Goal: Information Seeking & Learning: Learn about a topic

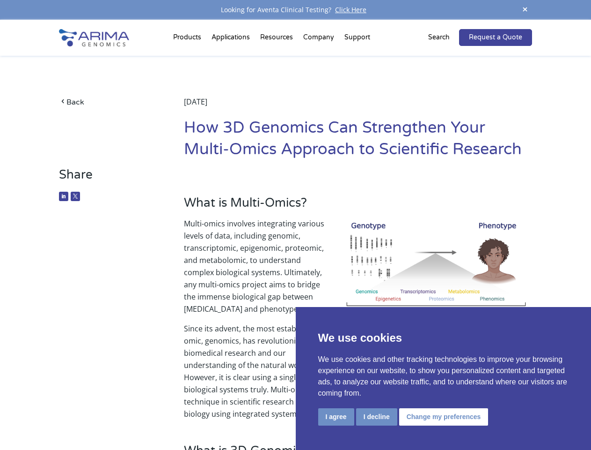
click at [295, 225] on p "Multi-omics involves integrating various levels of data, including genomic, tra…" at bounding box center [358, 269] width 348 height 105
click at [336, 416] on button "I agree" at bounding box center [336, 416] width 36 height 17
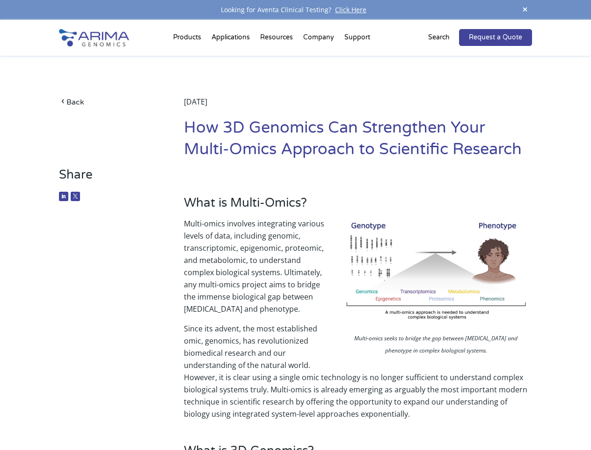
click at [376, 416] on p "Since its advent, the most established omic, genomics, has revolutionized biome…" at bounding box center [358, 370] width 348 height 97
click at [442, 416] on p "Since its advent, the most established omic, genomics, has revolutionized biome…" at bounding box center [358, 370] width 348 height 97
click at [525, 10] on span at bounding box center [525, 10] width 14 height 13
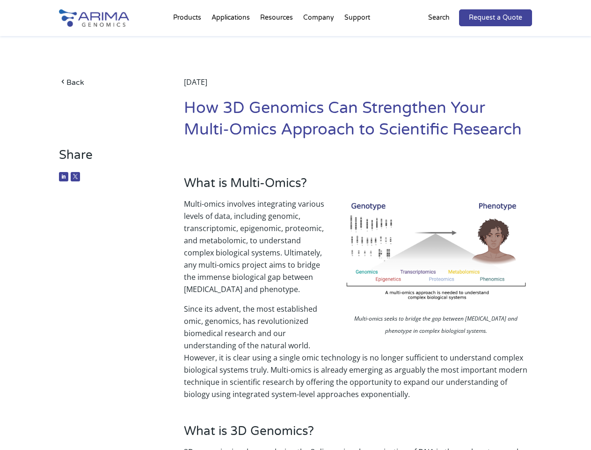
click at [295, 235] on p "Multi-omics involves integrating various levels of data, including genomic, tra…" at bounding box center [358, 250] width 348 height 105
click at [189, 39] on div "Back [DATE] How 3D Genomics Can Strengthen Your Multi-Omics Approach to Scienti…" at bounding box center [295, 91] width 473 height 111
click at [278, 39] on div "Back [DATE] How 3D Genomics Can Strengthen Your Multi-Omics Approach to Scienti…" at bounding box center [295, 91] width 473 height 111
click at [319, 39] on div "Back [DATE] How 3D Genomics Can Strengthen Your Multi-Omics Approach to Scienti…" at bounding box center [295, 91] width 473 height 111
click at [357, 39] on div "Back [DATE] How 3D Genomics Can Strengthen Your Multi-Omics Approach to Scienti…" at bounding box center [295, 91] width 473 height 111
